Goal: Transaction & Acquisition: Download file/media

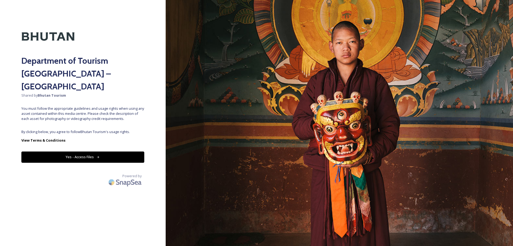
click at [128, 116] on div "Department of Tourism Bhutan – Brand Centre Shared by Bhutan Tourism You must f…" at bounding box center [83, 122] width 166 height 203
click at [60, 151] on button "Yes - Access Files" at bounding box center [82, 156] width 123 height 11
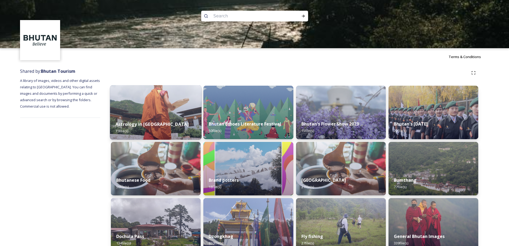
click at [171, 121] on div "Astrology in Bhutan 15 file(s)" at bounding box center [156, 127] width 92 height 24
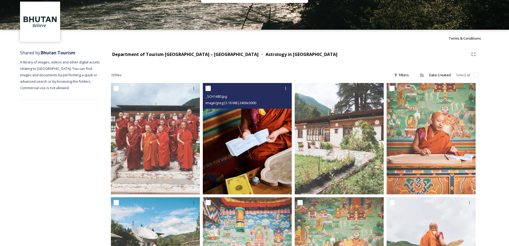
scroll to position [170, 0]
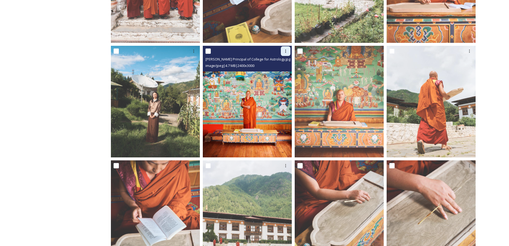
click at [286, 49] on div at bounding box center [286, 51] width 10 height 10
click at [283, 72] on span "Download" at bounding box center [279, 73] width 16 height 5
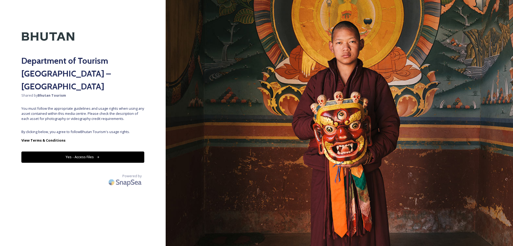
click at [119, 151] on button "Yes - Access Files" at bounding box center [82, 156] width 123 height 11
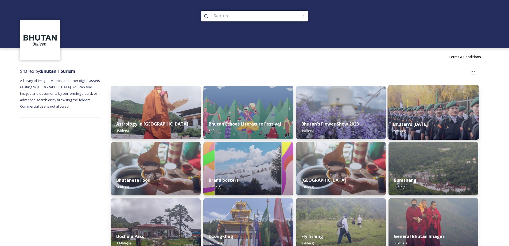
scroll to position [152, 0]
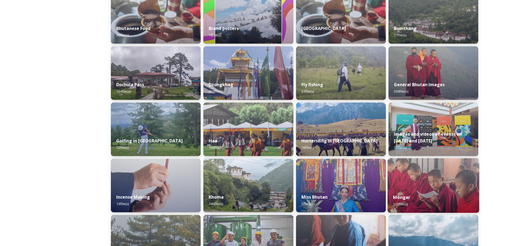
click at [428, 188] on img at bounding box center [434, 185] width 92 height 55
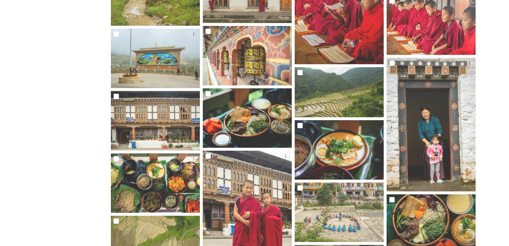
scroll to position [632, 0]
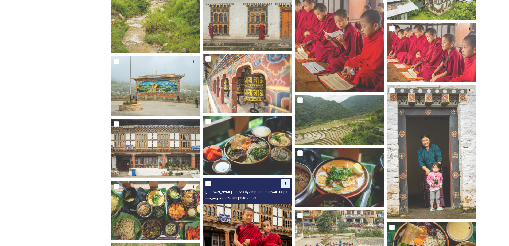
click at [286, 184] on icon at bounding box center [286, 183] width 4 height 4
click at [286, 203] on div "Download" at bounding box center [280, 205] width 22 height 10
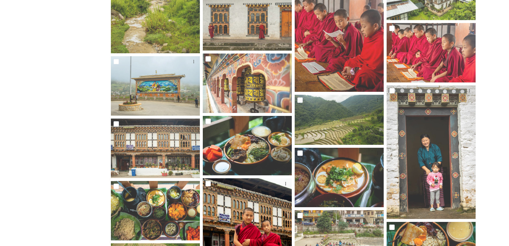
scroll to position [152, 0]
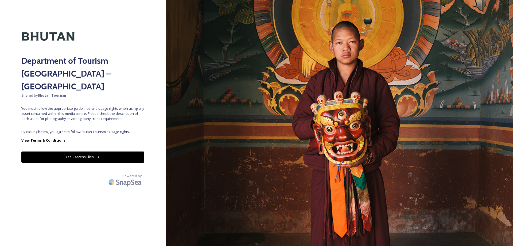
click at [86, 151] on button "Yes - Access Files" at bounding box center [82, 156] width 123 height 11
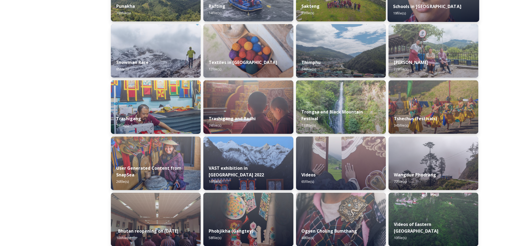
scroll to position [606, 0]
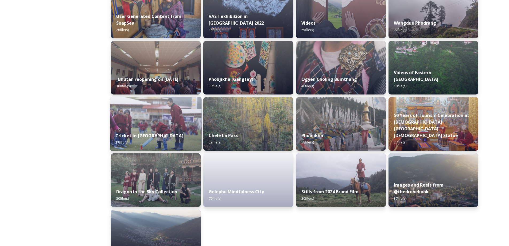
click at [136, 119] on img at bounding box center [156, 124] width 92 height 55
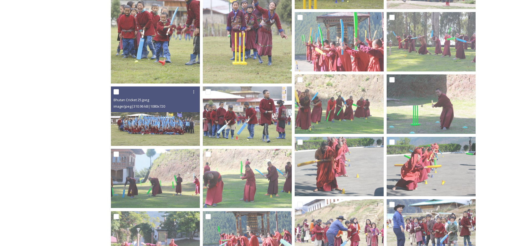
scroll to position [271, 0]
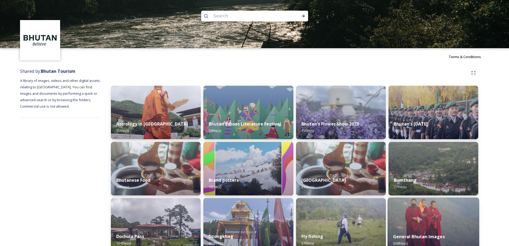
scroll to position [606, 0]
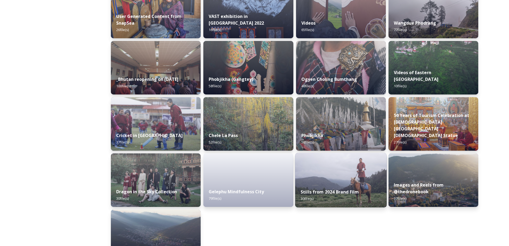
click at [344, 185] on div "Stills from 2024 Brand Film 30 file(s)" at bounding box center [341, 195] width 92 height 24
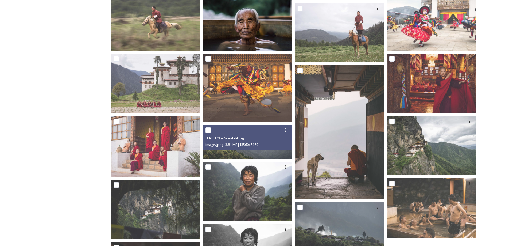
scroll to position [449, 0]
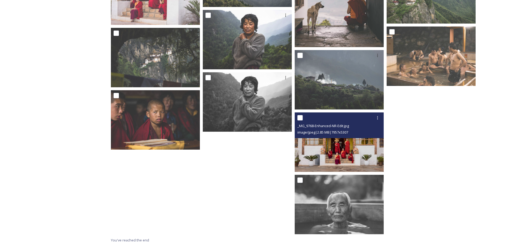
click at [339, 154] on img at bounding box center [339, 141] width 89 height 59
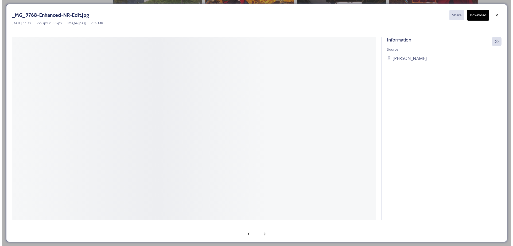
scroll to position [387, 0]
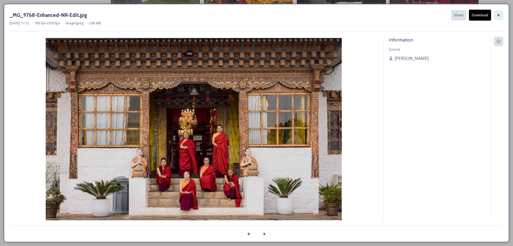
click at [502, 14] on div at bounding box center [499, 15] width 10 height 10
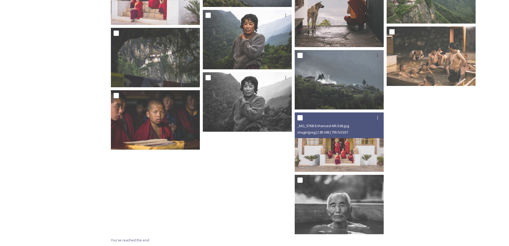
scroll to position [297, 0]
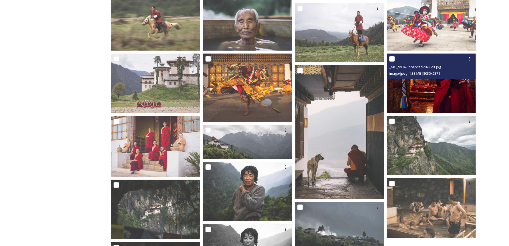
click at [400, 82] on img at bounding box center [431, 83] width 89 height 60
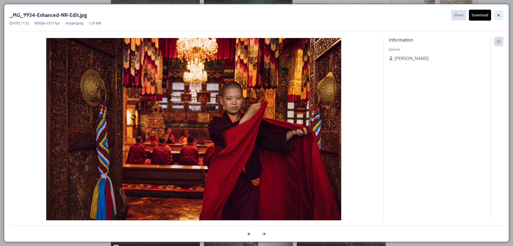
click at [498, 16] on icon at bounding box center [499, 15] width 2 height 2
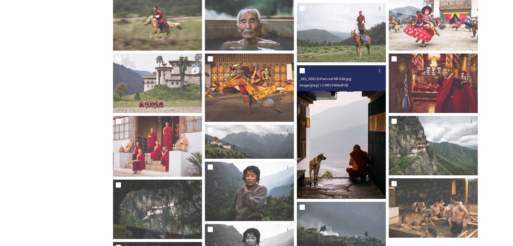
scroll to position [146, 0]
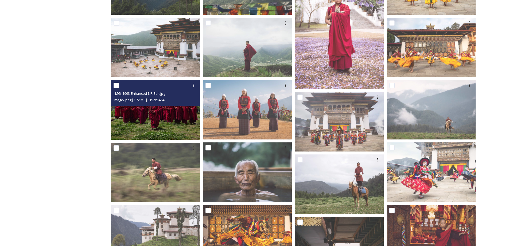
click at [179, 121] on img at bounding box center [155, 109] width 89 height 59
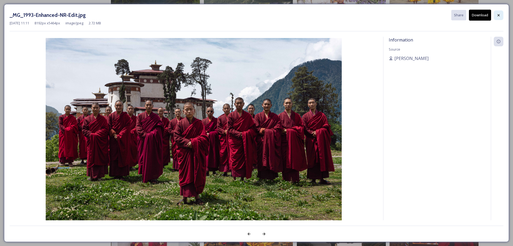
click at [495, 19] on div at bounding box center [499, 15] width 10 height 10
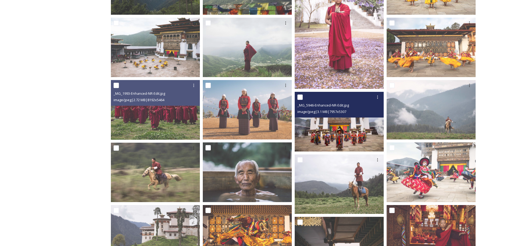
click at [330, 128] on img at bounding box center [339, 121] width 89 height 59
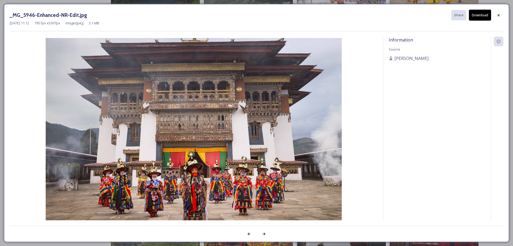
click at [486, 11] on button "Download" at bounding box center [480, 15] width 22 height 11
